Goal: Task Accomplishment & Management: Manage account settings

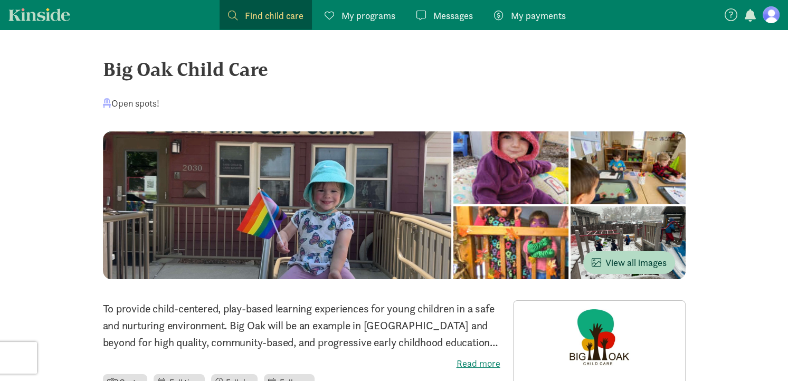
click at [443, 97] on div "Open spots!" at bounding box center [394, 103] width 583 height 14
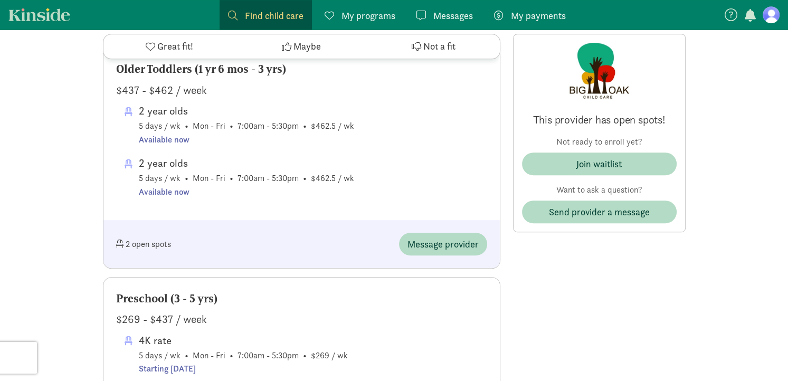
scroll to position [573, 0]
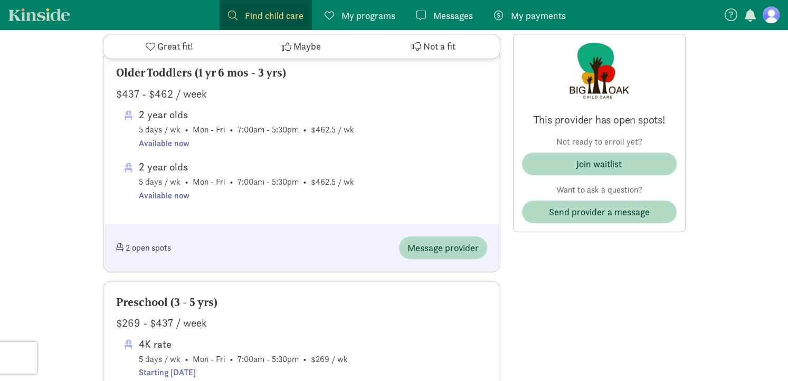
click at [168, 150] on span "2 year olds 5 days / wk • Mon - Fri • 7:00am - 5:30pm • $462.5 / wk Available n…" at bounding box center [301, 154] width 371 height 96
click at [171, 141] on div "Available now" at bounding box center [246, 144] width 215 height 14
click at [222, 165] on div "2 year olds" at bounding box center [246, 166] width 215 height 17
click at [177, 144] on div "Available now" at bounding box center [246, 144] width 215 height 14
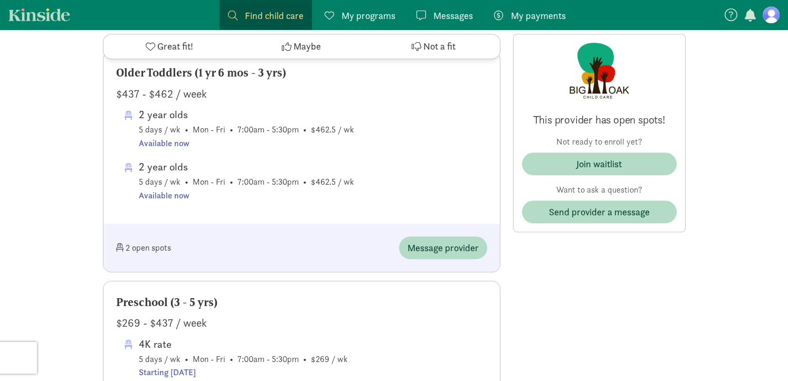
click at [152, 143] on div "Available now" at bounding box center [246, 144] width 215 height 14
click at [144, 116] on div "2 year olds" at bounding box center [246, 114] width 215 height 17
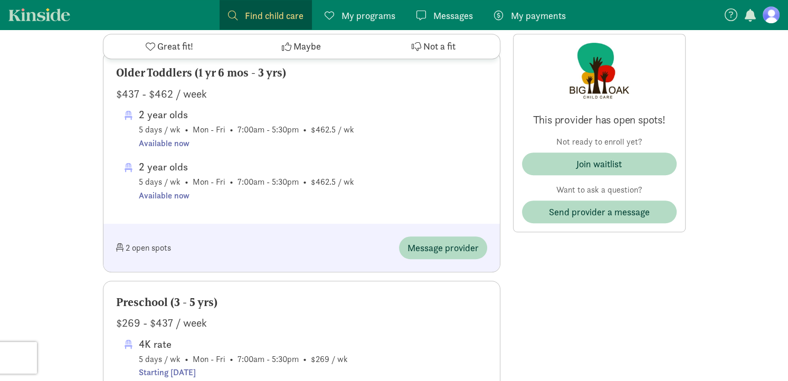
click at [150, 121] on div "2 year olds" at bounding box center [246, 114] width 215 height 17
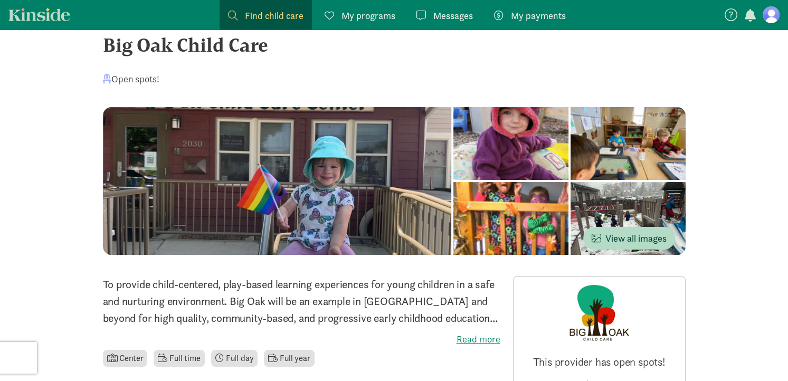
scroll to position [0, 0]
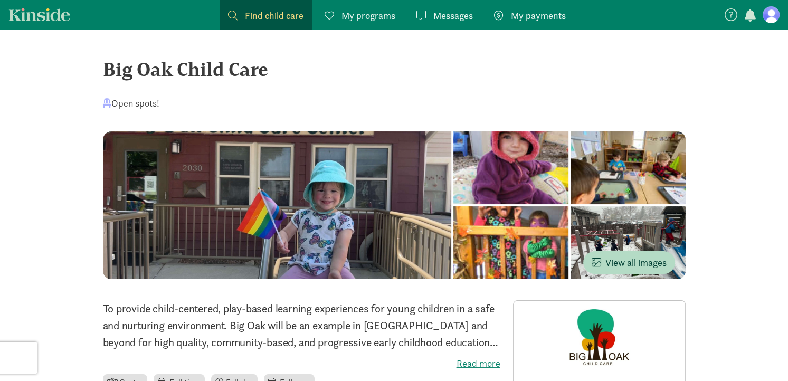
click at [141, 108] on div "Open spots!" at bounding box center [131, 103] width 56 height 14
click at [103, 108] on div "Open spots!" at bounding box center [131, 103] width 56 height 14
click at [367, 14] on span "My programs" at bounding box center [369, 15] width 54 height 14
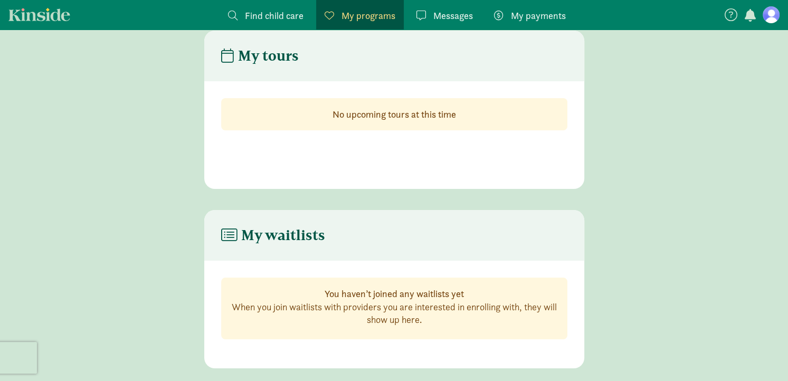
scroll to position [21, 0]
click at [446, 14] on span "Messages" at bounding box center [453, 15] width 40 height 14
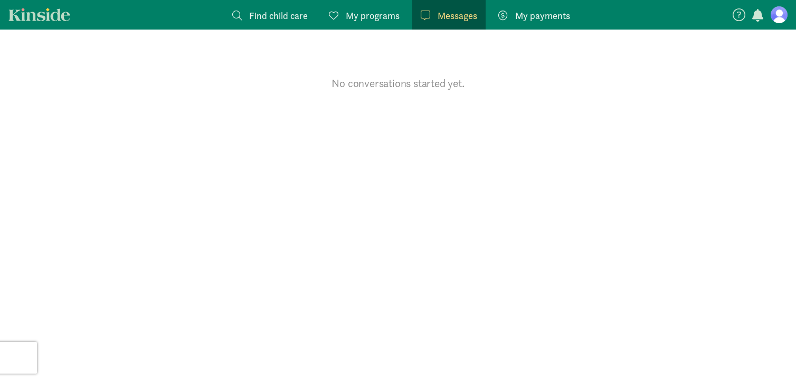
click at [553, 12] on span "My payments" at bounding box center [542, 15] width 55 height 14
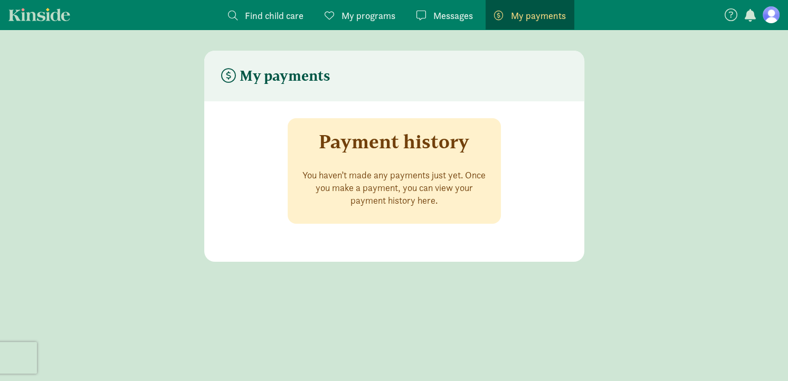
click at [771, 11] on figure at bounding box center [771, 14] width 17 height 17
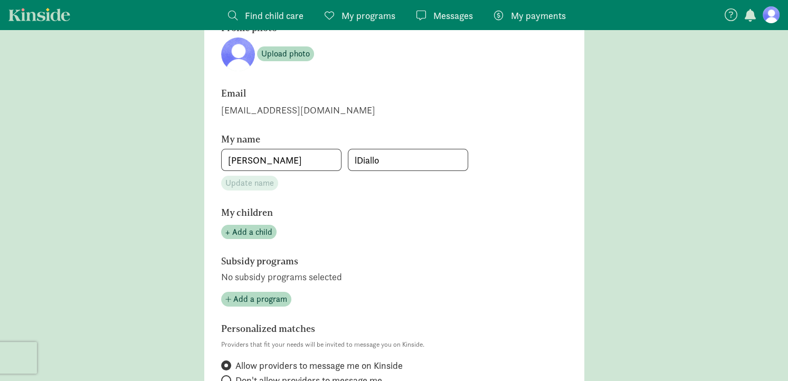
scroll to position [97, 0]
click at [260, 230] on span "+ Add a child" at bounding box center [248, 231] width 47 height 13
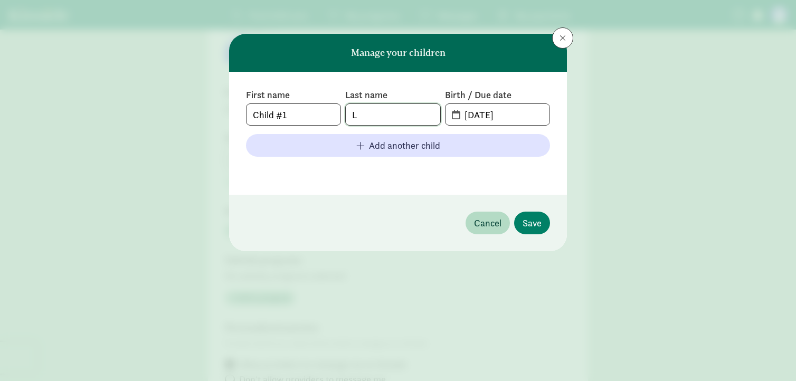
click at [360, 109] on input "L" at bounding box center [393, 114] width 94 height 21
type input "[PERSON_NAME]"
click at [473, 119] on input "[DATE]" at bounding box center [503, 114] width 91 height 21
type input "[DATE]"
click at [533, 222] on span "Save" at bounding box center [532, 223] width 19 height 14
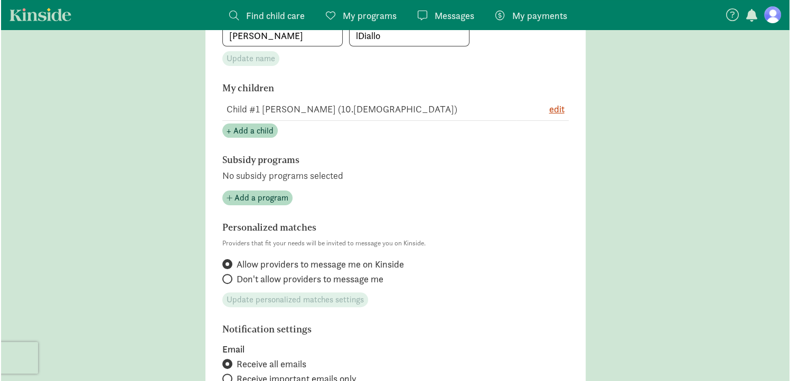
scroll to position [222, 0]
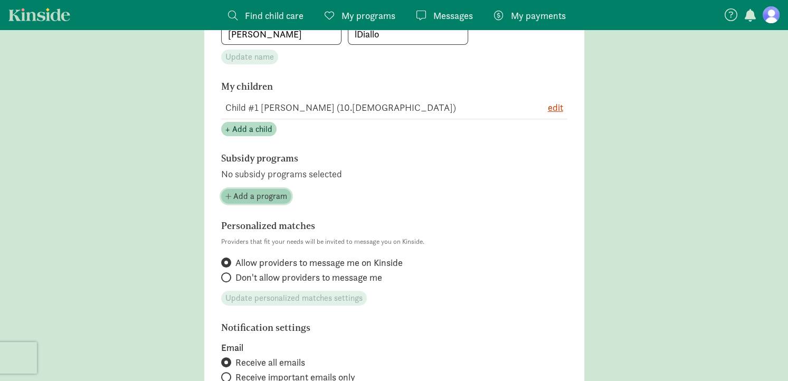
click at [240, 197] on span "Add a program" at bounding box center [260, 196] width 54 height 13
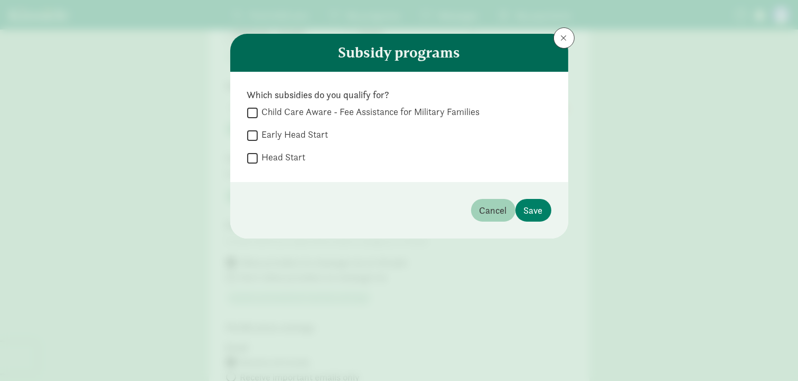
click at [490, 213] on span "Cancel" at bounding box center [492, 210] width 27 height 14
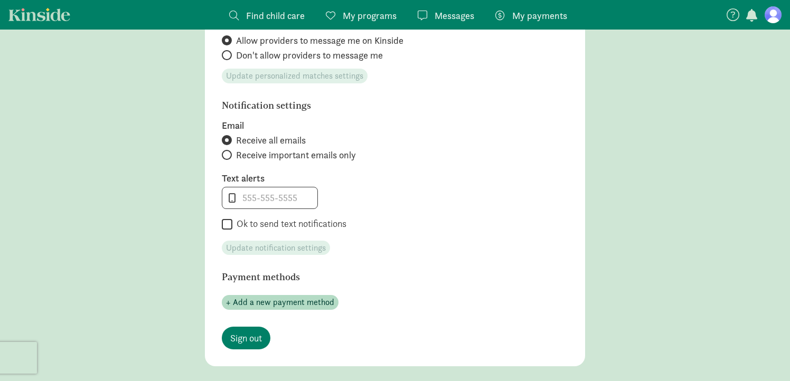
scroll to position [444, 0]
click at [250, 195] on input "tel" at bounding box center [269, 197] width 95 height 21
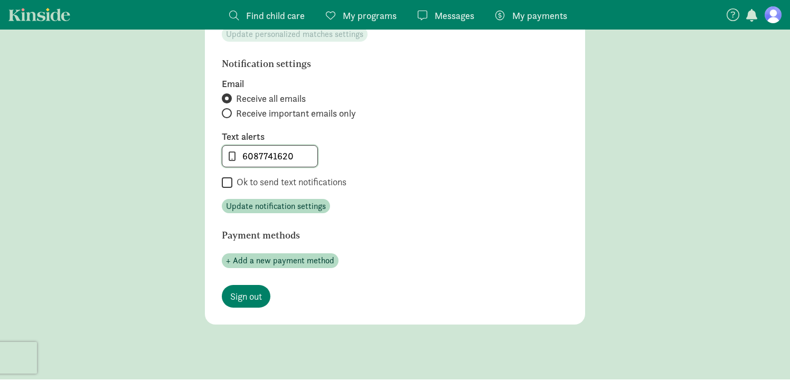
scroll to position [487, 0]
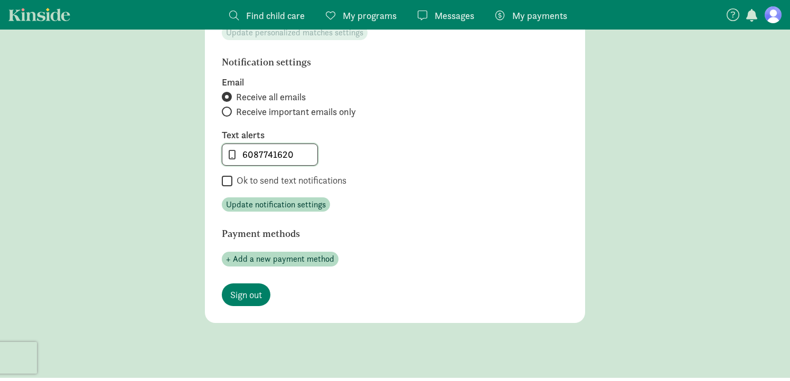
type input "6087741620"
click at [231, 182] on input "Ok to send text notifications" at bounding box center [227, 181] width 11 height 14
checkbox input "true"
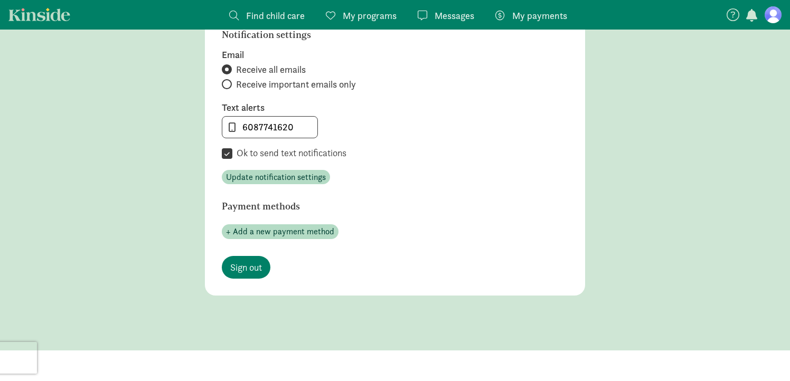
scroll to position [546, 0]
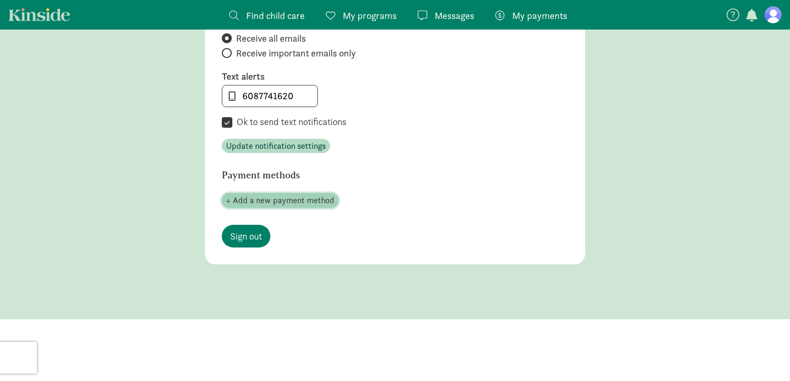
click at [260, 199] on span "+ Add a new payment method" at bounding box center [280, 200] width 108 height 13
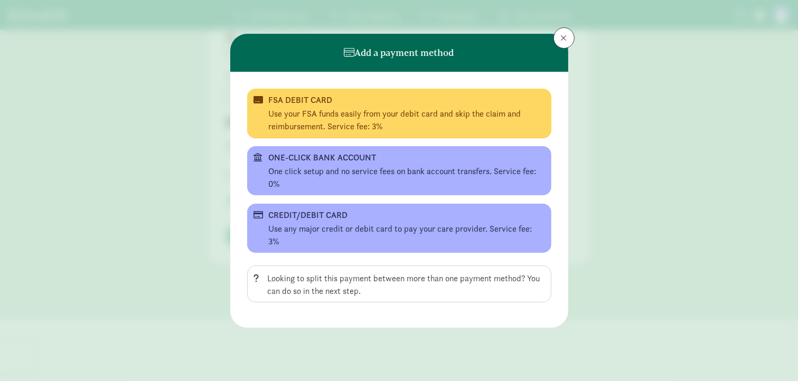
click at [260, 199] on div "FSA DEBIT CARD Use your FSA funds easily from your debit card and skip the clai…" at bounding box center [399, 200] width 304 height 222
click at [563, 31] on button at bounding box center [563, 37] width 21 height 21
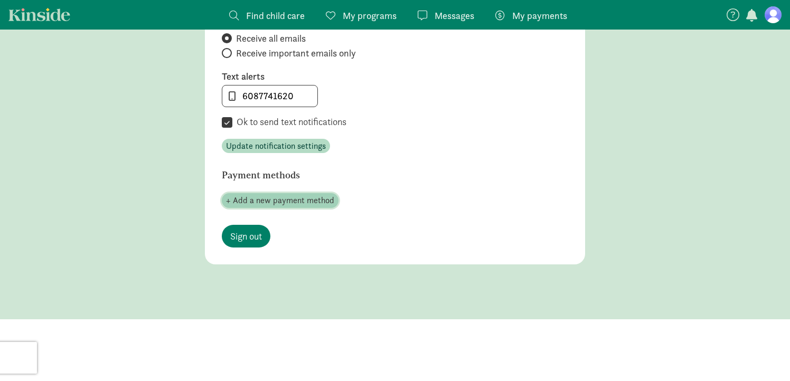
click at [264, 196] on span "+ Add a new payment method" at bounding box center [280, 200] width 108 height 13
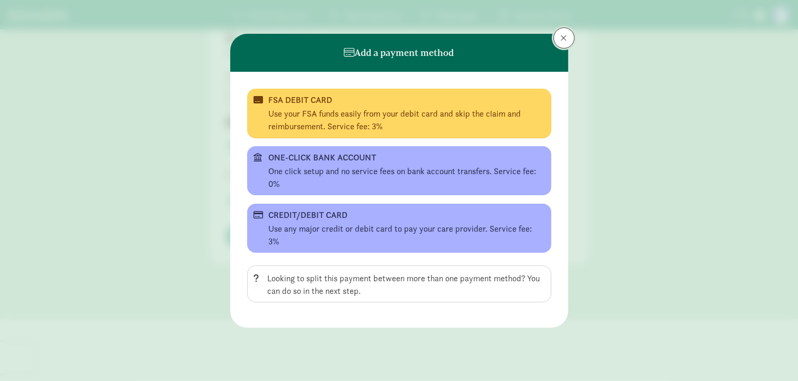
click at [567, 35] on button at bounding box center [563, 37] width 21 height 21
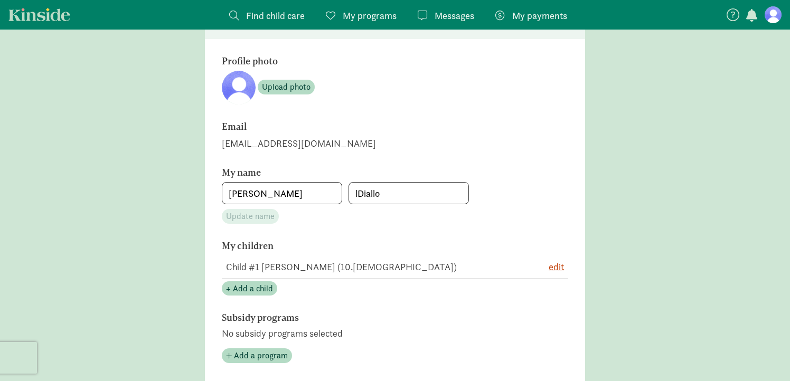
scroll to position [0, 0]
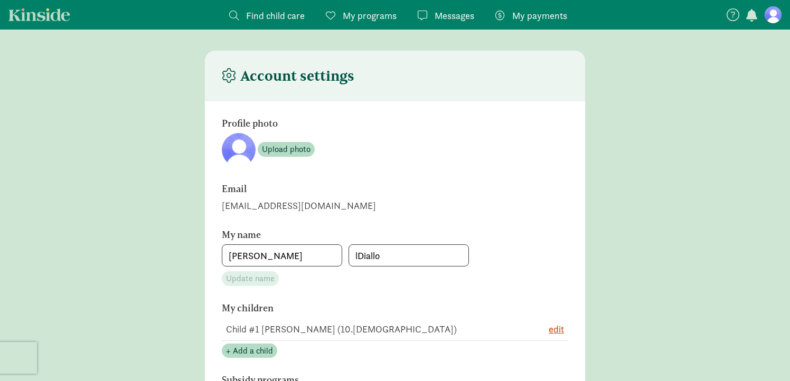
click at [352, 17] on span "My programs" at bounding box center [370, 15] width 54 height 14
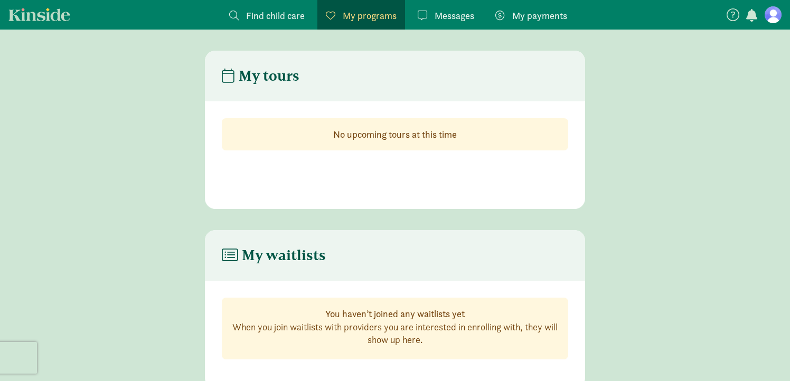
scroll to position [21, 0]
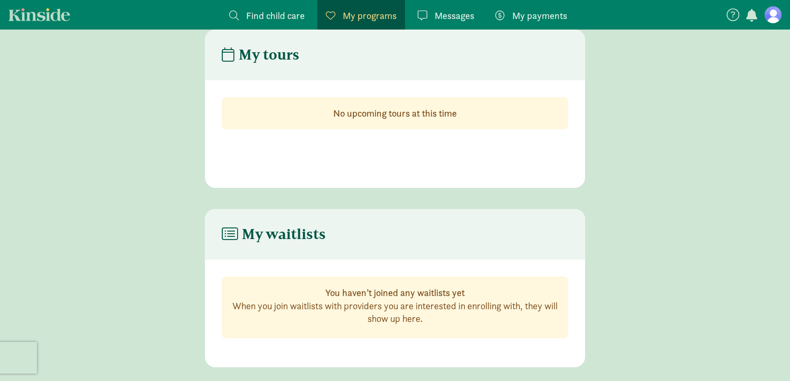
click at [260, 14] on span "Find child care" at bounding box center [275, 15] width 59 height 14
